Goal: Task Accomplishment & Management: Complete application form

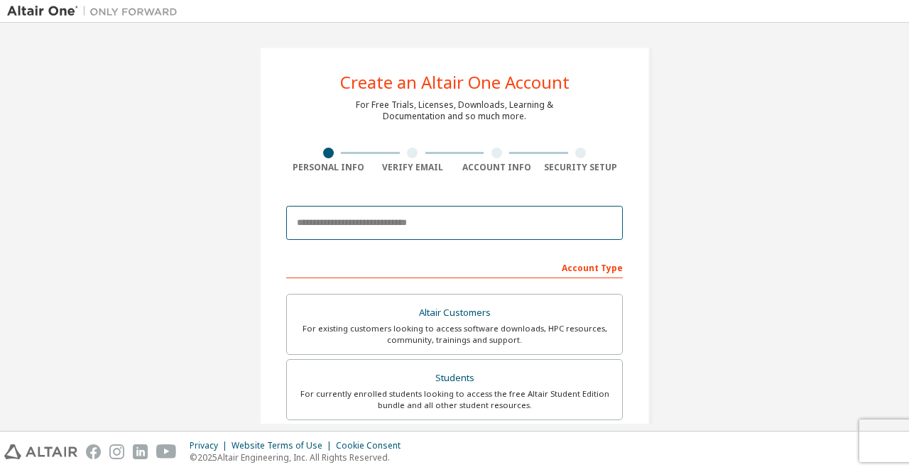
click at [381, 227] on input "email" at bounding box center [454, 223] width 337 height 34
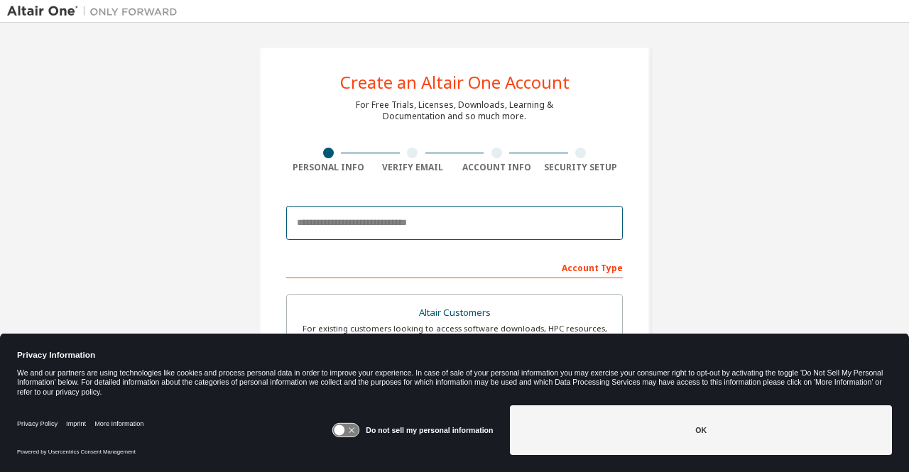
click at [411, 228] on input "email" at bounding box center [454, 223] width 337 height 34
type input "**********"
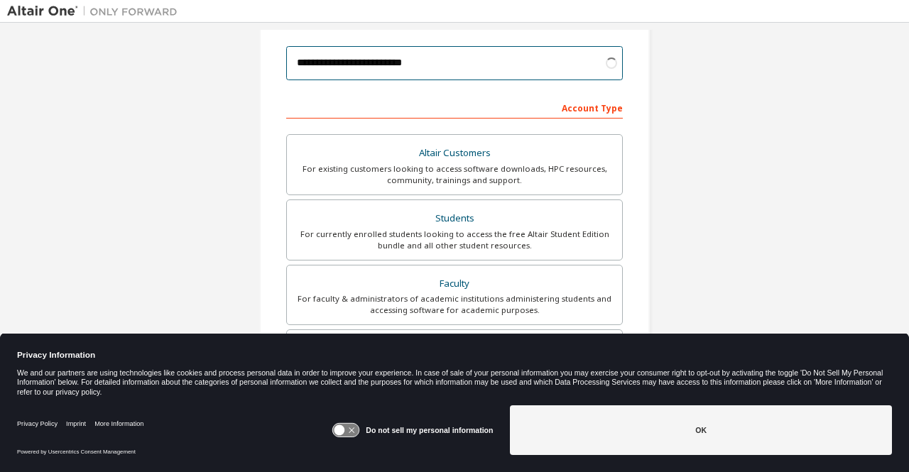
scroll to position [161, 0]
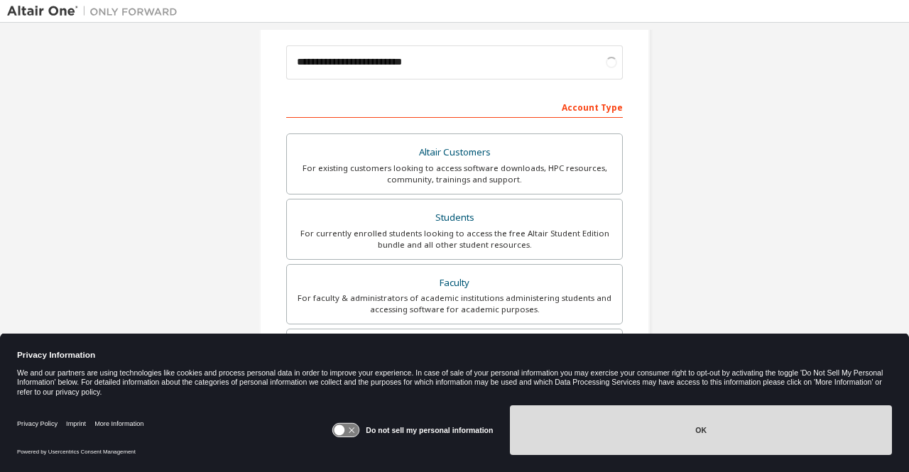
click at [698, 423] on button "OK" at bounding box center [701, 431] width 382 height 50
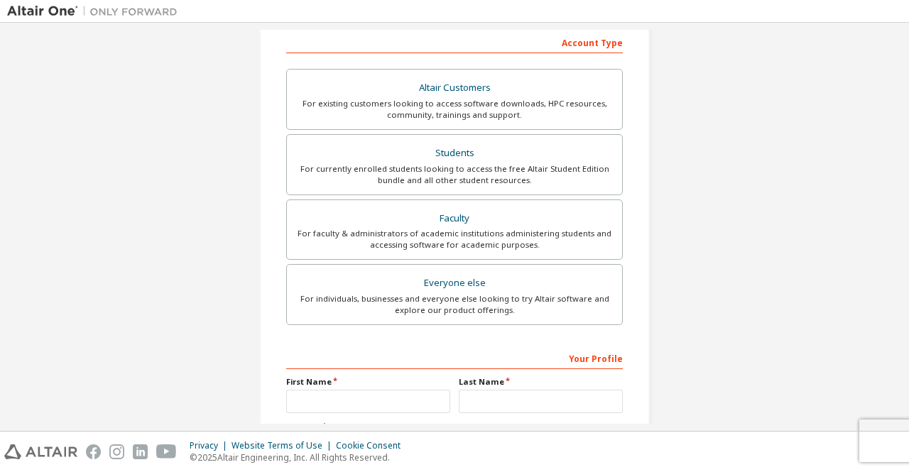
scroll to position [354, 0]
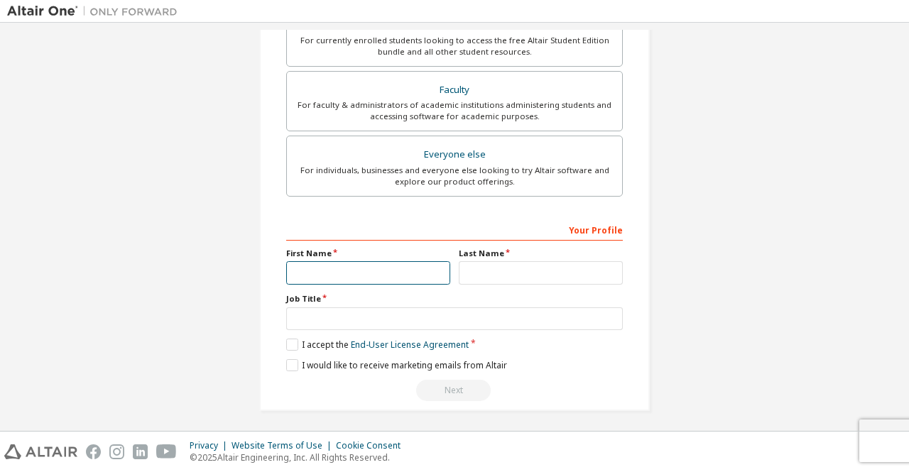
click at [372, 262] on input "text" at bounding box center [368, 272] width 164 height 23
type input "*****"
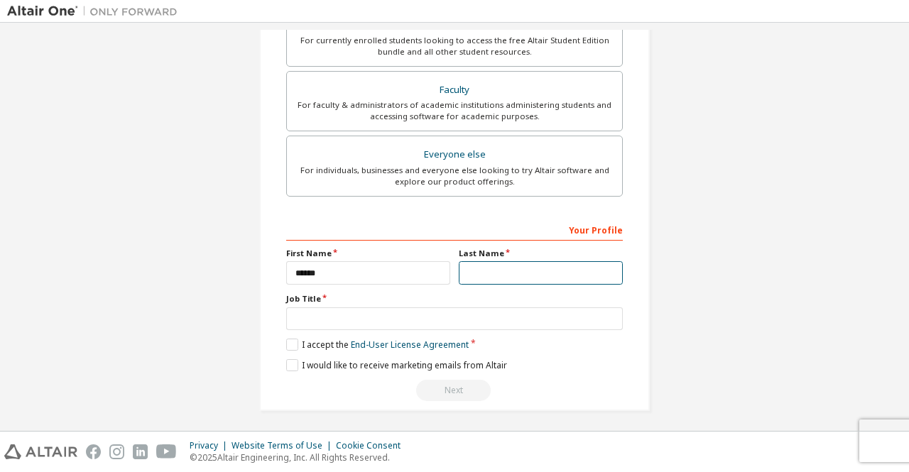
click at [484, 274] on input "text" at bounding box center [541, 272] width 164 height 23
type input "****"
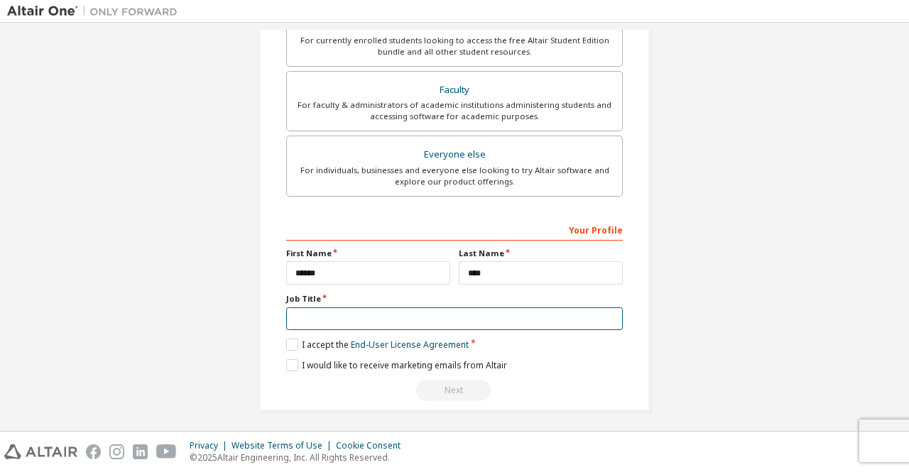
click at [377, 312] on input "text" at bounding box center [454, 319] width 337 height 23
type input "*******"
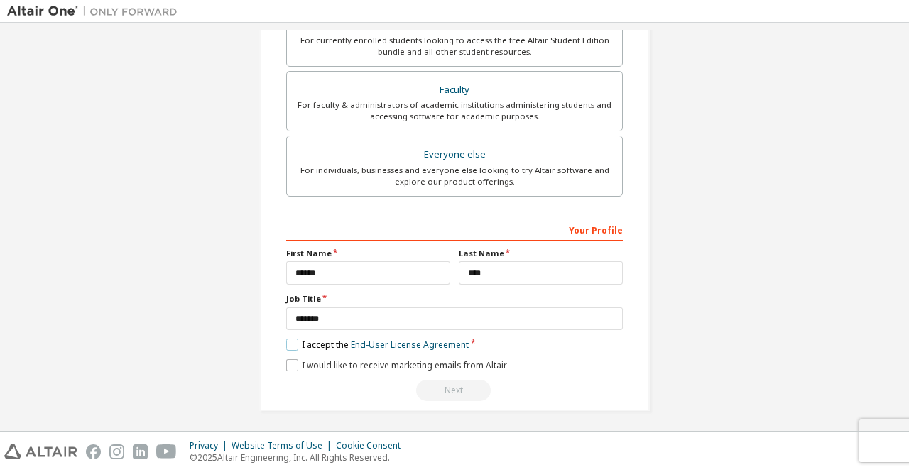
drag, startPoint x: 292, startPoint y: 342, endPoint x: 291, endPoint y: 361, distance: 19.2
click at [291, 361] on div "Your Profile First Name ***** Last Name **** Job Title ******* Please provide S…" at bounding box center [454, 310] width 337 height 184
click at [291, 361] on label "I would like to receive marketing emails from Altair" at bounding box center [396, 365] width 221 height 12
click at [290, 339] on label "I accept the End-User License Agreement" at bounding box center [377, 345] width 183 height 12
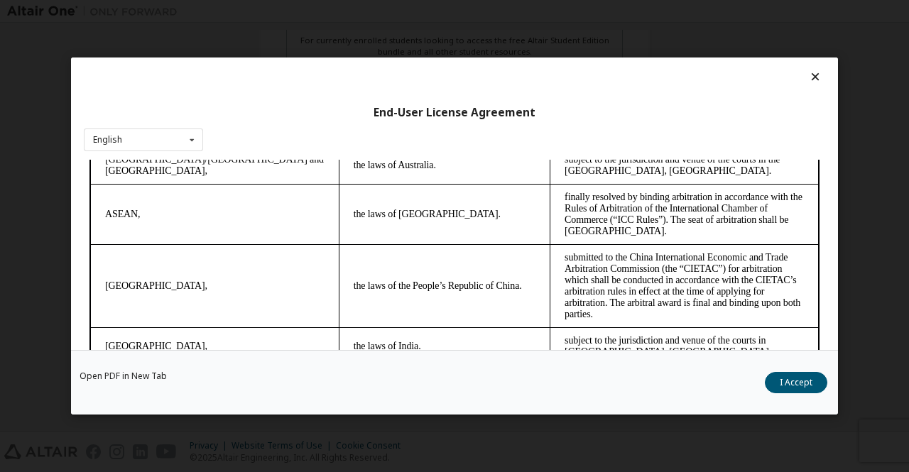
scroll to position [3983, 0]
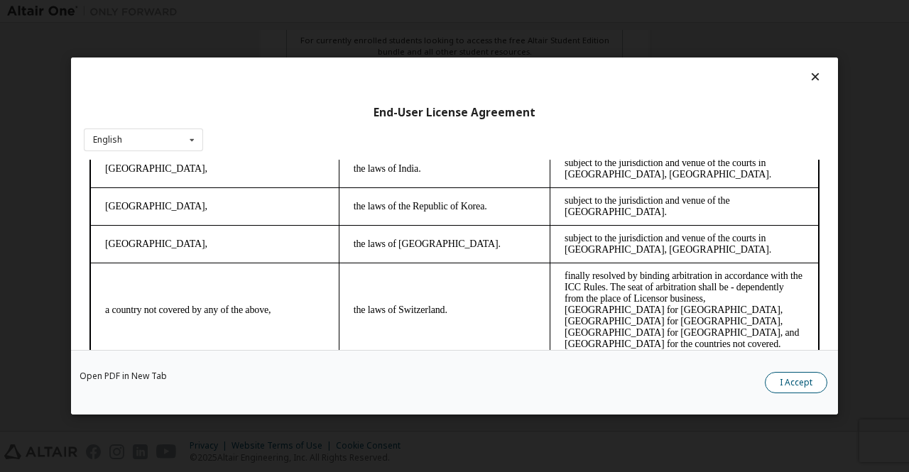
drag, startPoint x: 803, startPoint y: 367, endPoint x: 803, endPoint y: 385, distance: 17.8
click at [803, 385] on div "Open PDF in New Tab I Accept" at bounding box center [454, 382] width 767 height 65
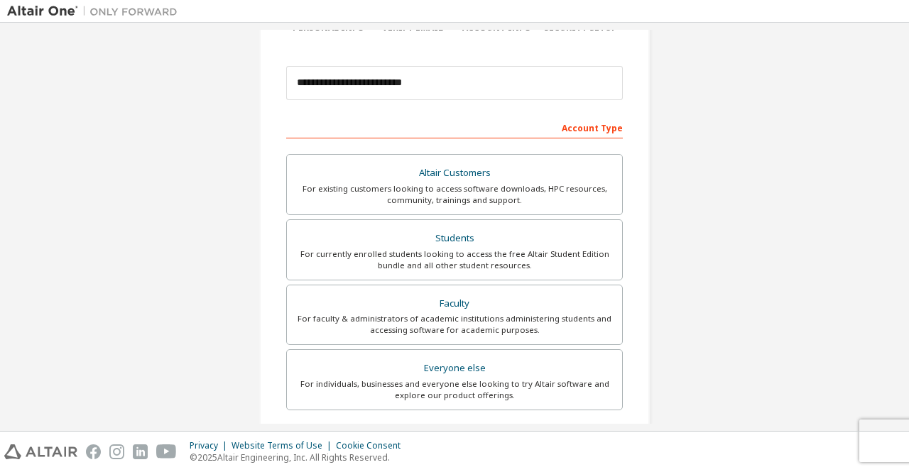
scroll to position [189, 0]
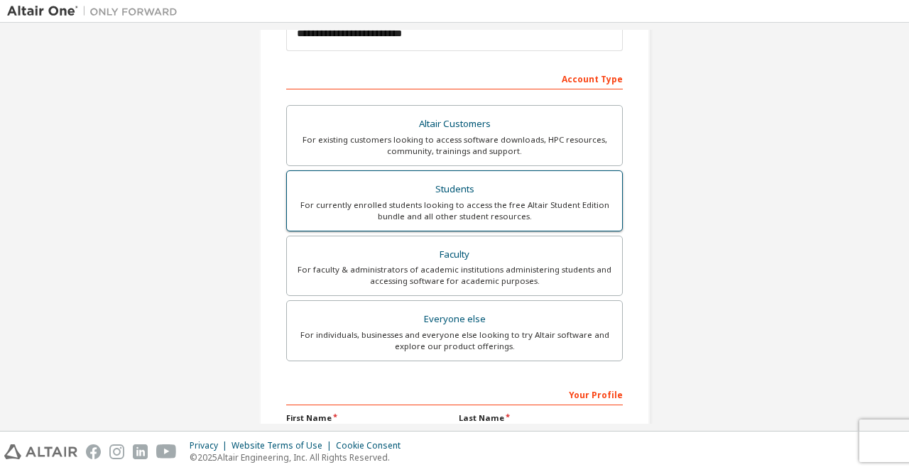
click at [467, 200] on div "For currently enrolled students looking to access the free Altair Student Editi…" at bounding box center [455, 211] width 318 height 23
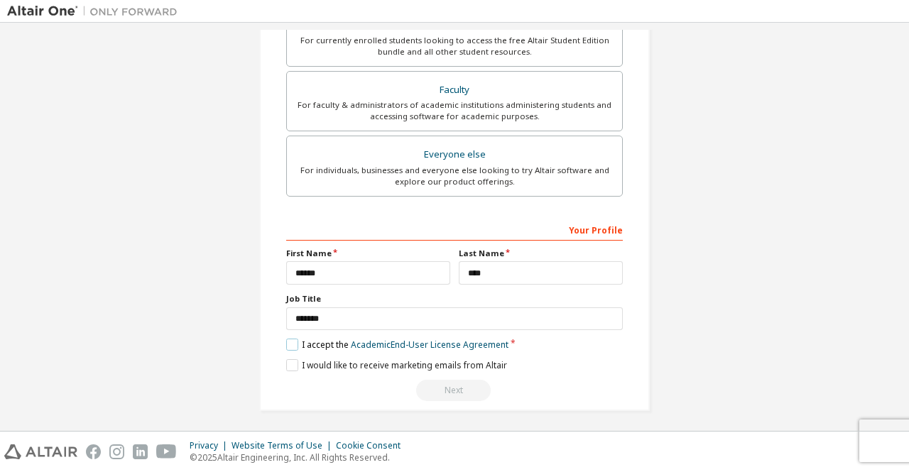
click at [296, 339] on label "I accept the Academic End-User License Agreement" at bounding box center [397, 345] width 222 height 12
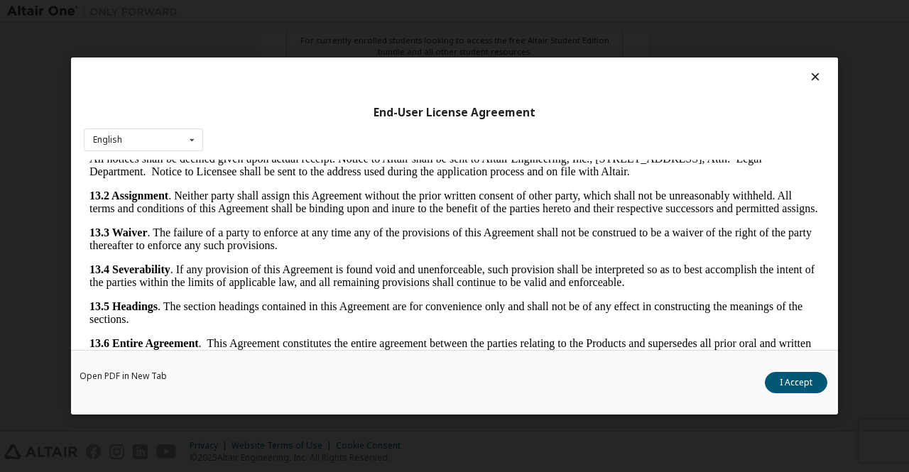
scroll to position [2349, 0]
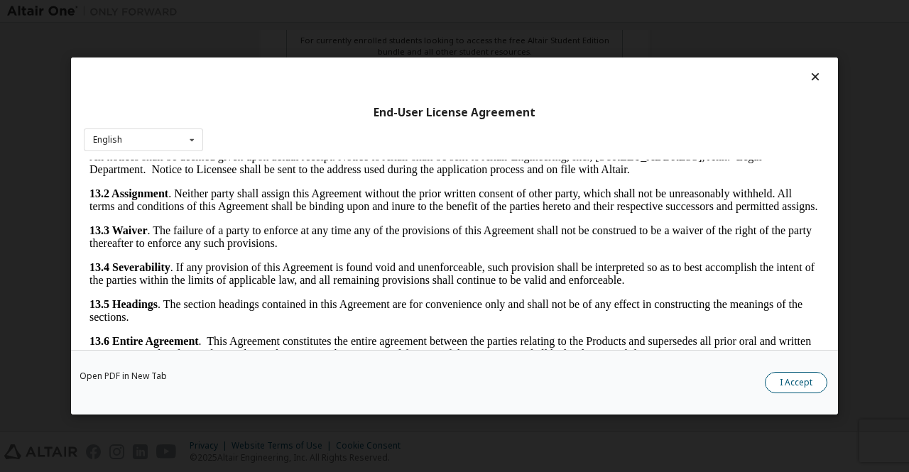
click at [786, 374] on button "I Accept" at bounding box center [796, 382] width 63 height 21
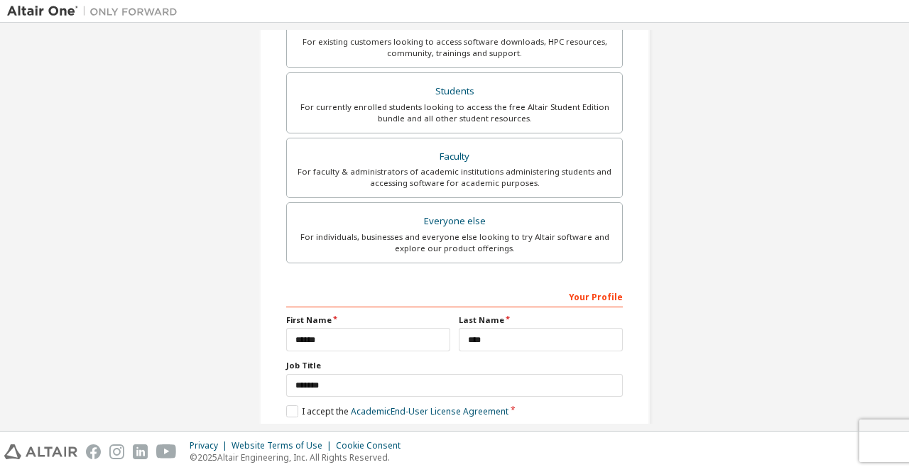
scroll to position [354, 0]
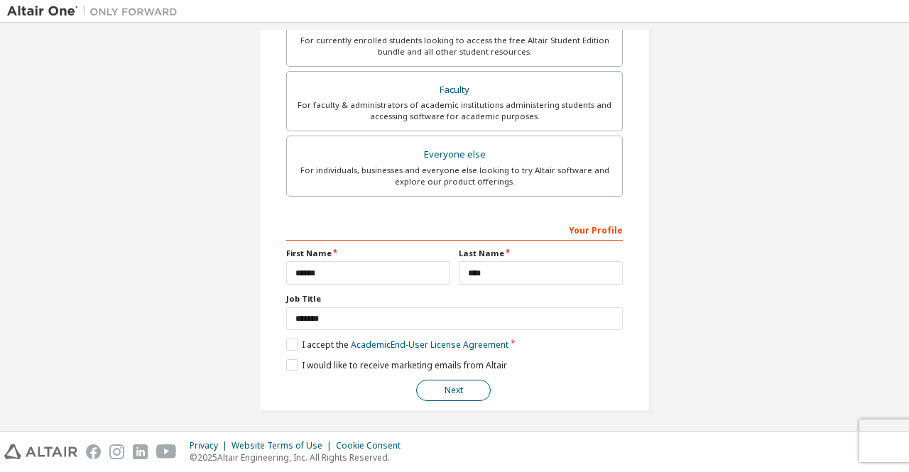
click at [465, 383] on button "Next" at bounding box center [453, 390] width 75 height 21
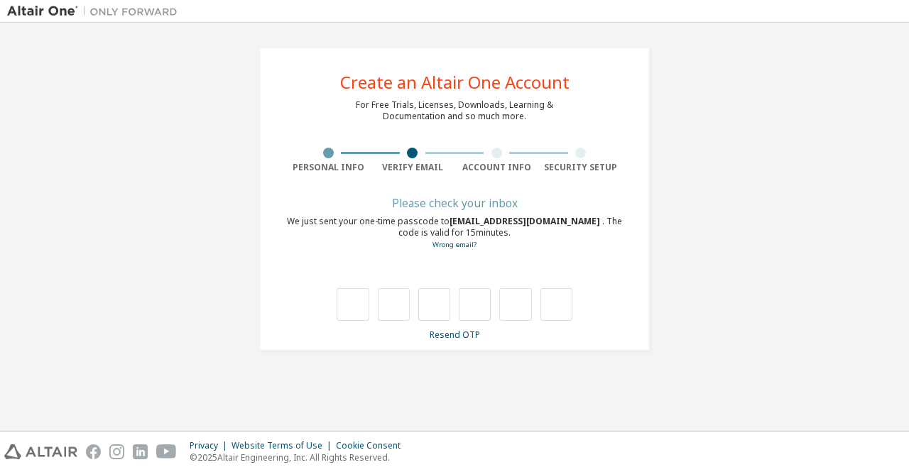
scroll to position [0, 0]
type input "*"
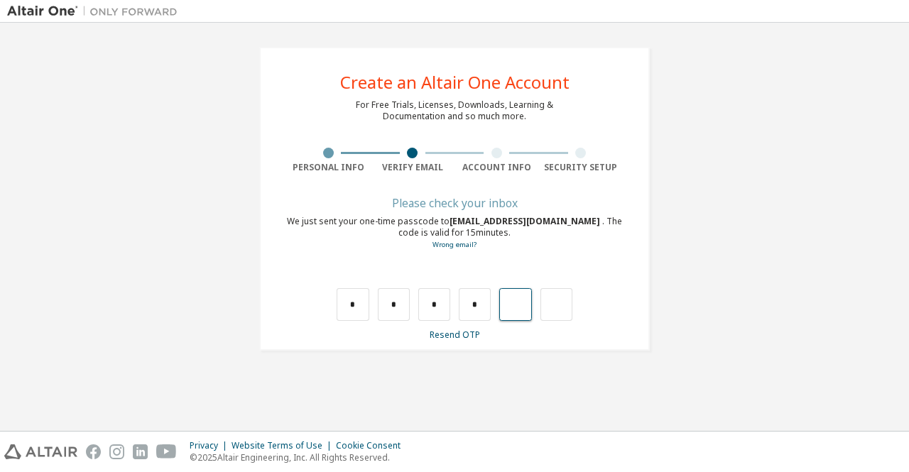
type input "*"
